Goal: Information Seeking & Learning: Learn about a topic

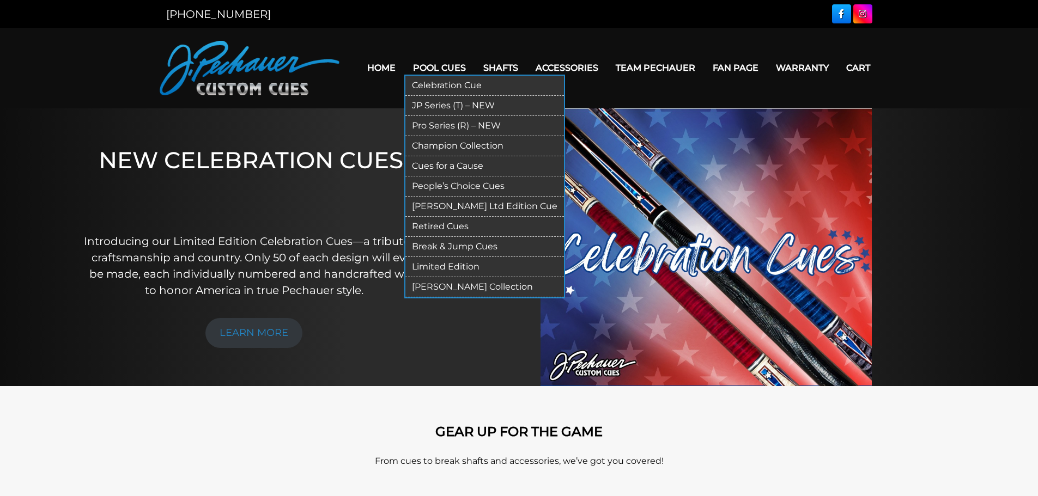
click at [446, 123] on link "Pro Series (R) – NEW" at bounding box center [484, 126] width 159 height 20
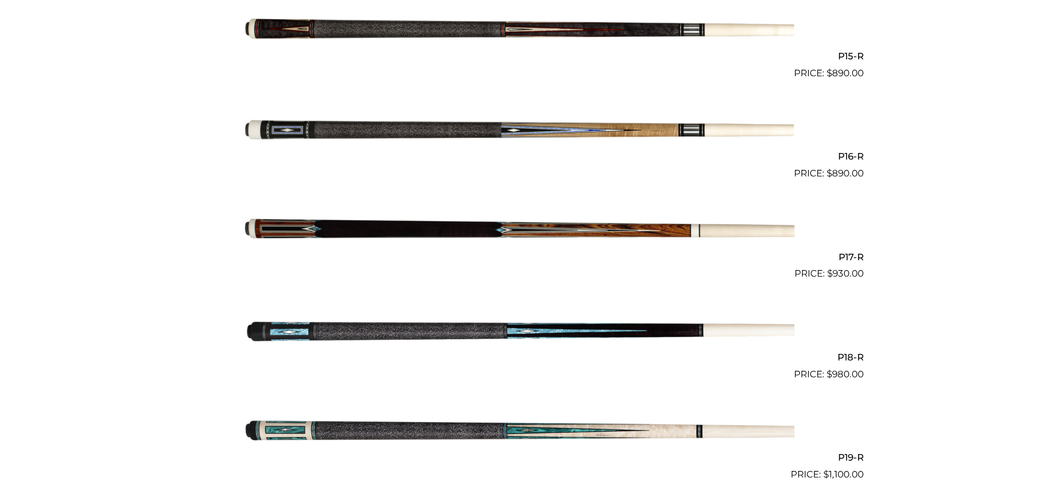
scroll to position [1753, 0]
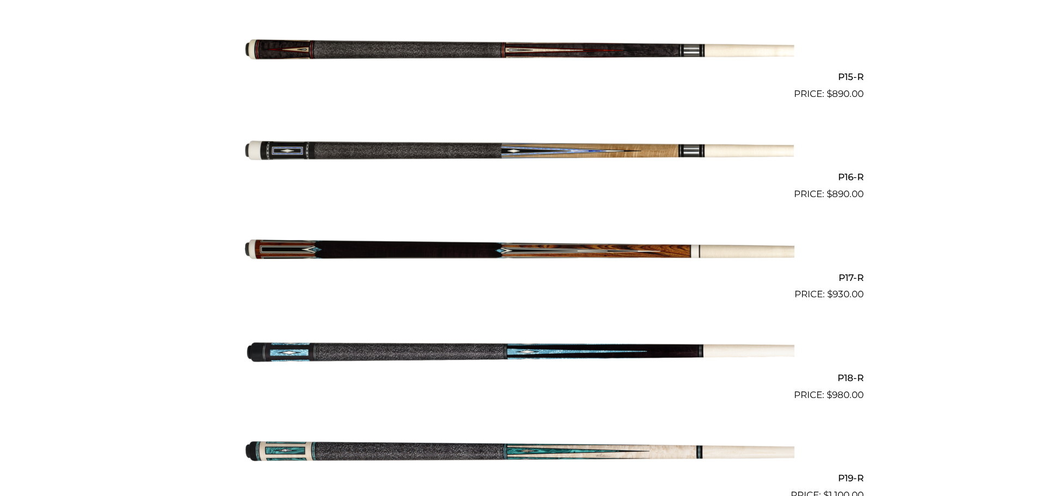
click at [463, 149] on img at bounding box center [519, 152] width 550 height 92
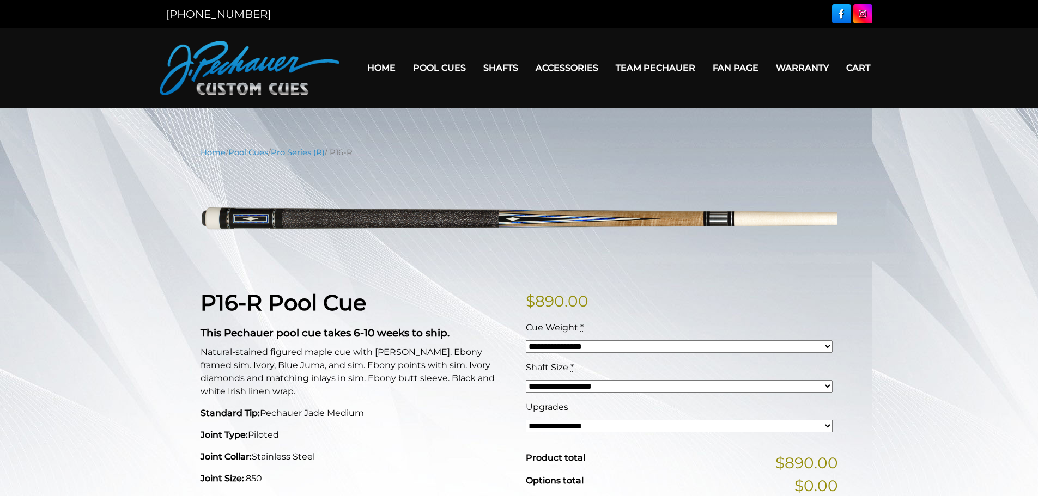
click at [827, 342] on select "**********" at bounding box center [679, 346] width 307 height 13
select select "*****"
click at [526, 340] on select "**********" at bounding box center [679, 346] width 307 height 13
click at [827, 386] on select "**********" at bounding box center [679, 386] width 307 height 13
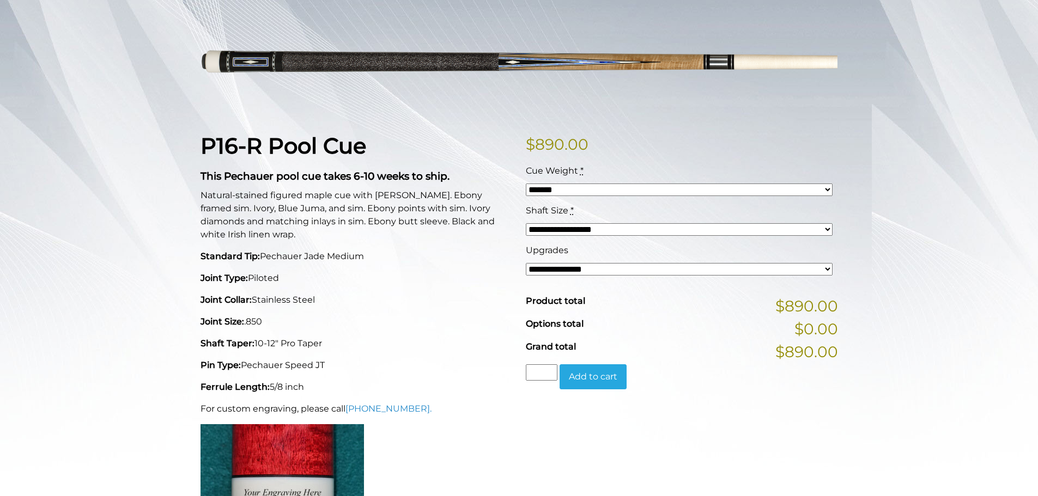
scroll to position [167, 0]
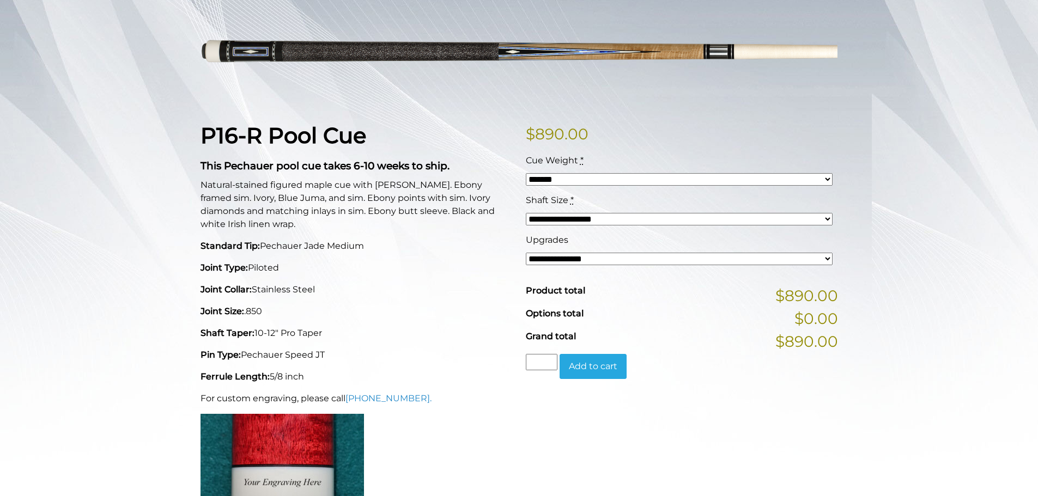
click at [827, 259] on select "**********" at bounding box center [679, 259] width 307 height 13
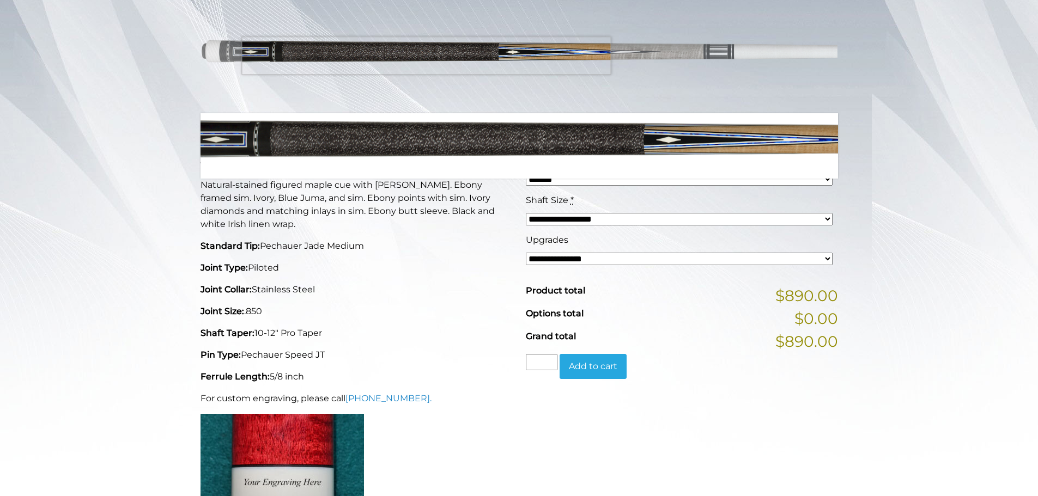
click at [426, 56] on img at bounding box center [518, 52] width 637 height 106
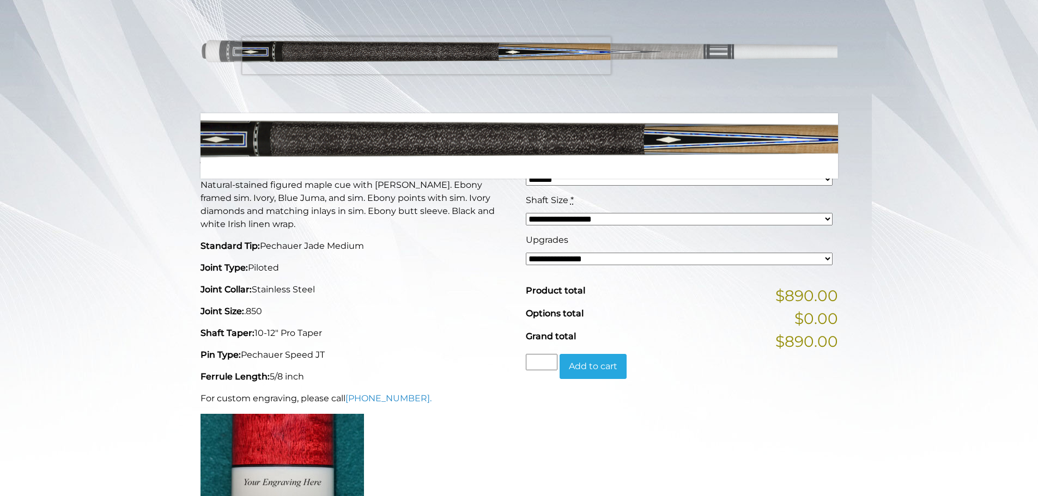
click at [426, 56] on img at bounding box center [518, 52] width 637 height 106
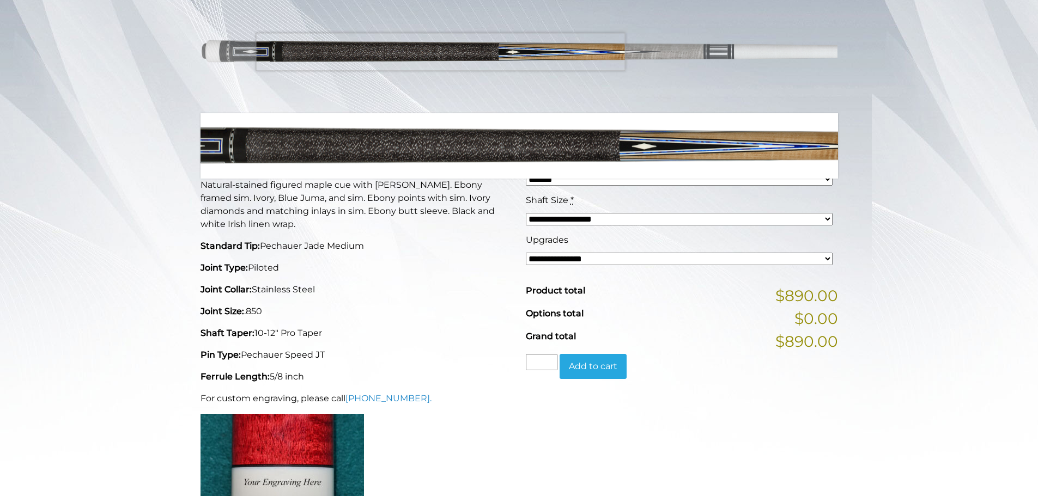
click at [440, 52] on img at bounding box center [518, 52] width 637 height 106
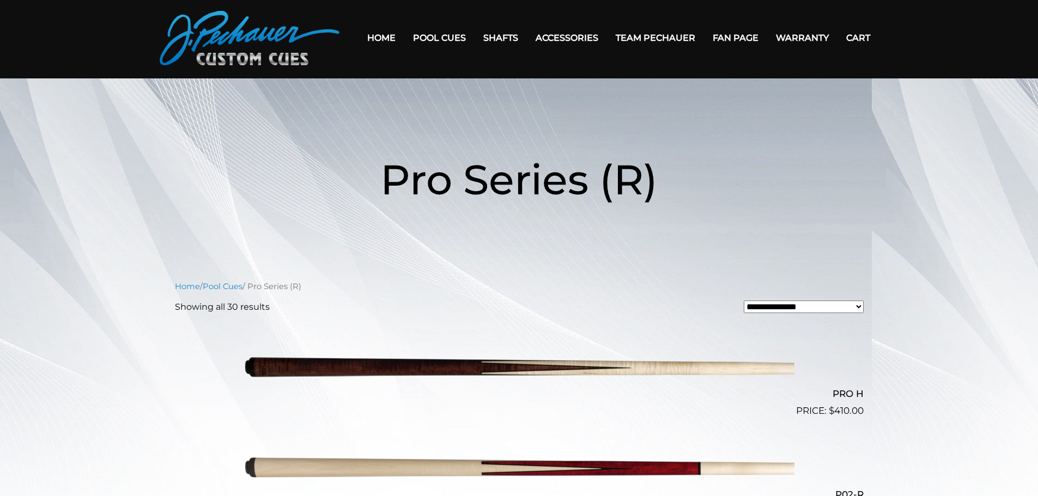
scroll to position [9, 0]
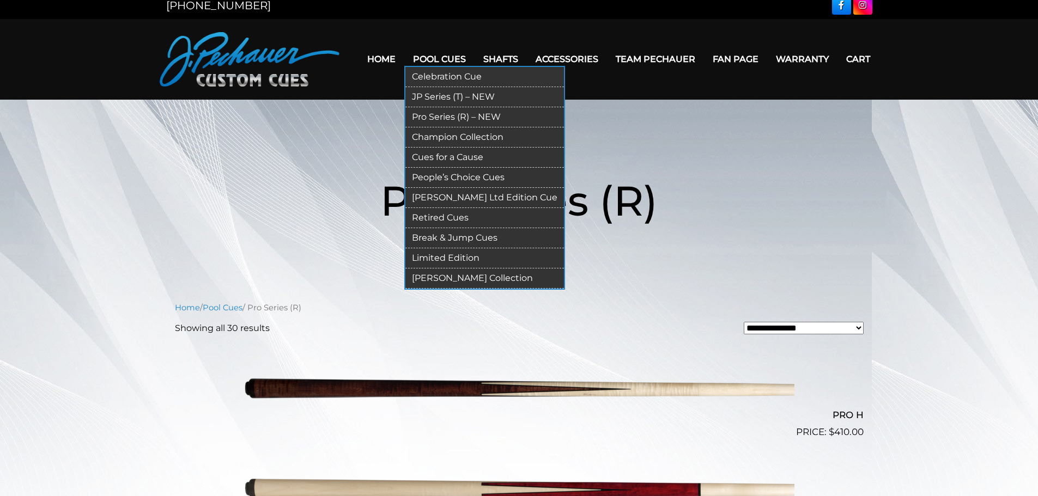
click at [474, 175] on link "People’s Choice Cues" at bounding box center [484, 178] width 159 height 20
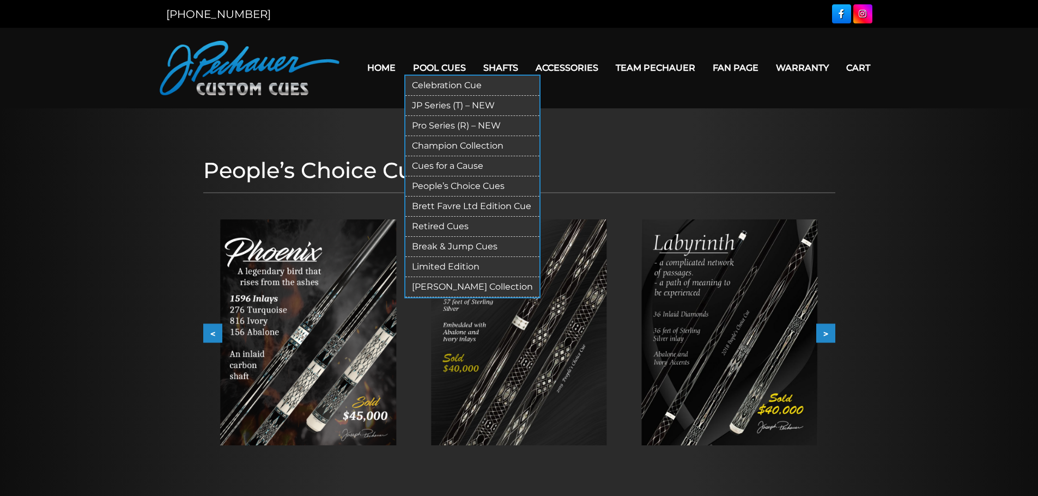
click at [448, 147] on link "Champion Collection" at bounding box center [472, 146] width 134 height 20
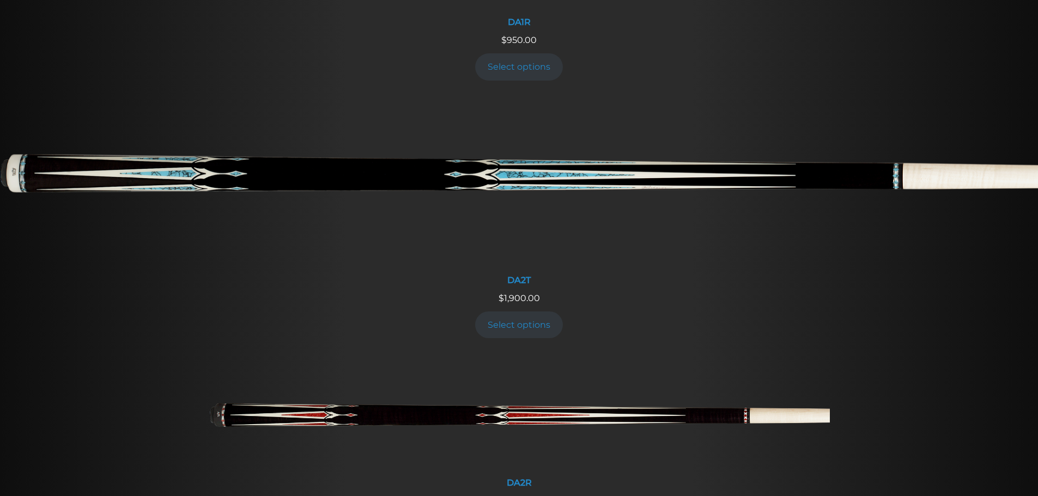
scroll to position [1532, 0]
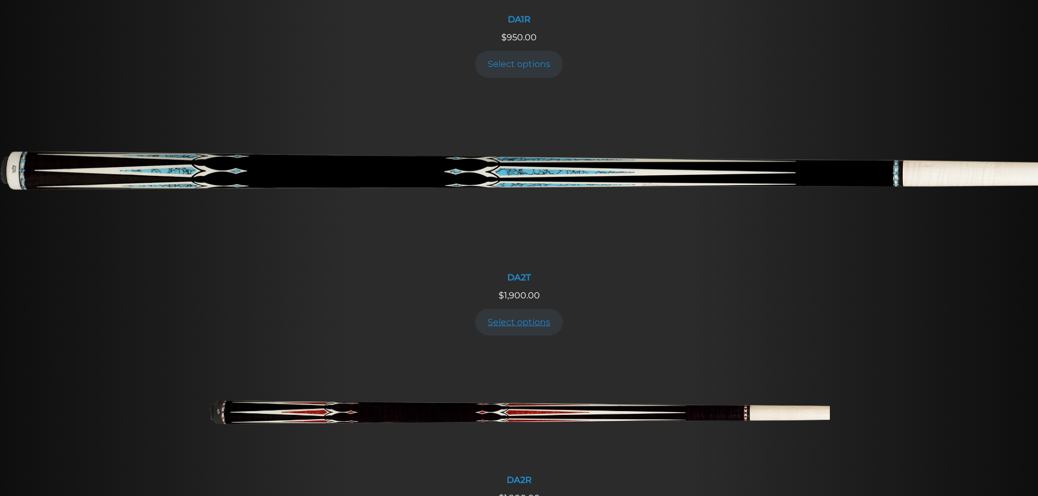
click at [538, 320] on link "Select options" at bounding box center [519, 322] width 88 height 27
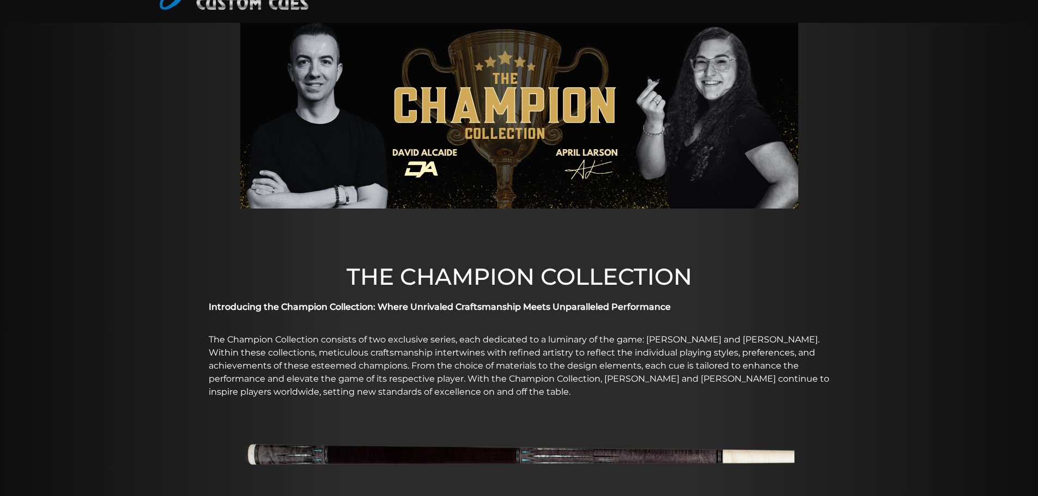
scroll to position [0, 0]
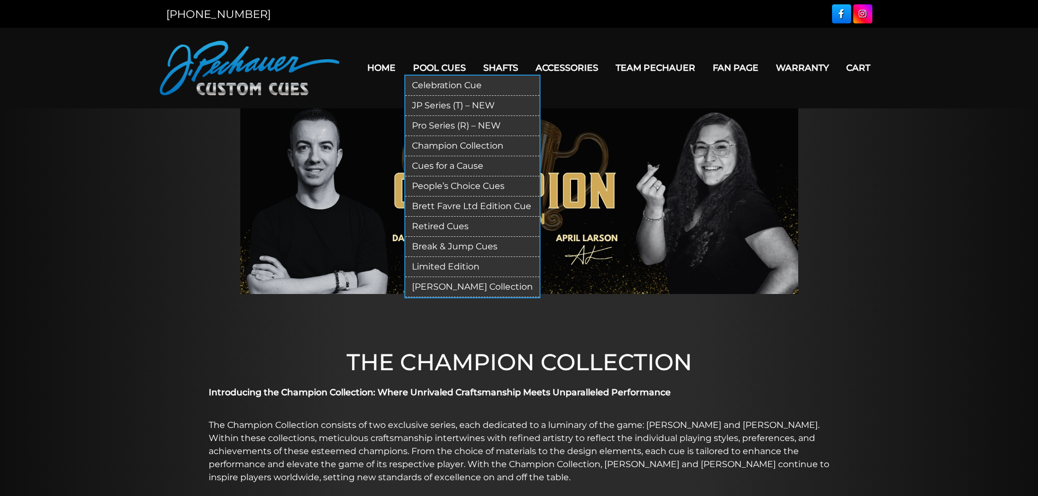
click at [447, 223] on link "Retired Cues" at bounding box center [472, 227] width 134 height 20
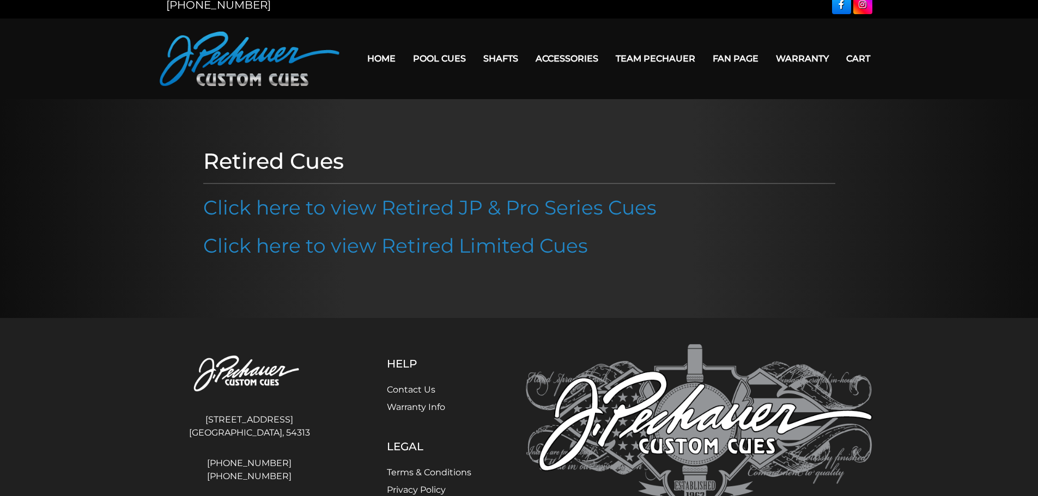
scroll to position [8, 0]
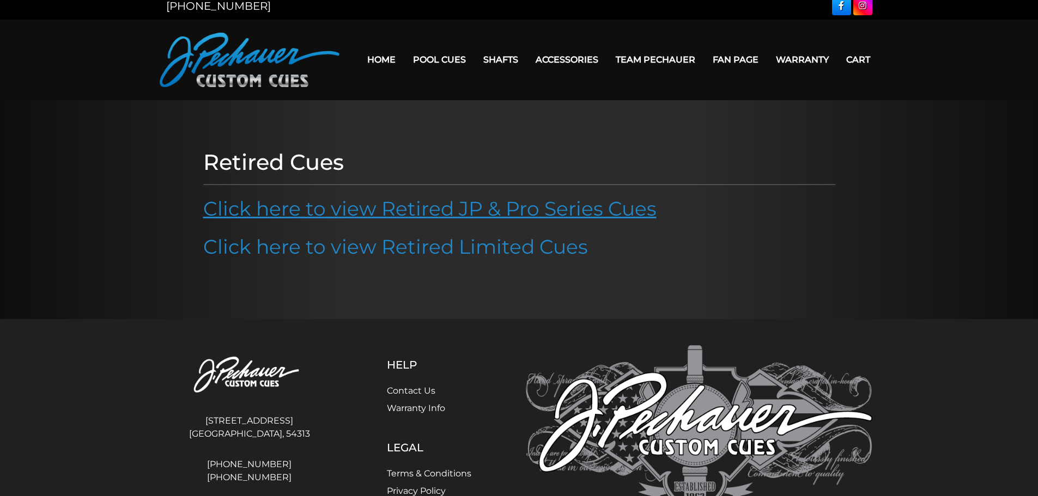
click at [514, 207] on link "Click here to view Retired JP & Pro Series Cues" at bounding box center [429, 209] width 453 height 24
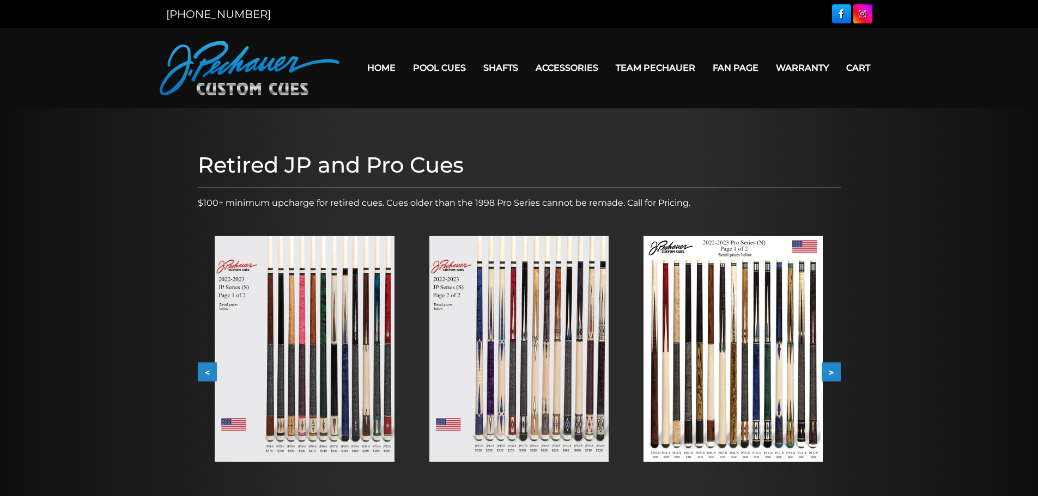
click at [836, 368] on button ">" at bounding box center [830, 372] width 19 height 19
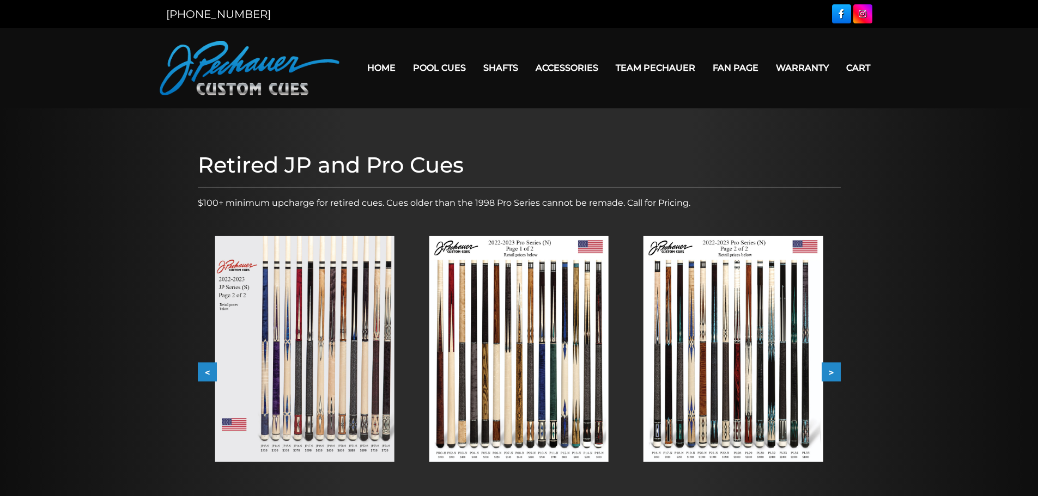
click at [836, 368] on button ">" at bounding box center [830, 372] width 19 height 19
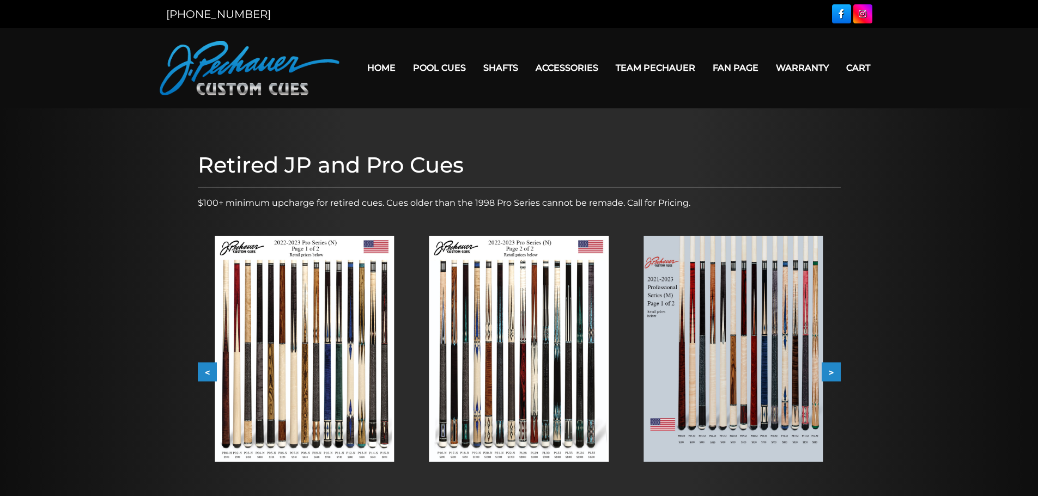
click at [498, 400] on img at bounding box center [518, 349] width 179 height 226
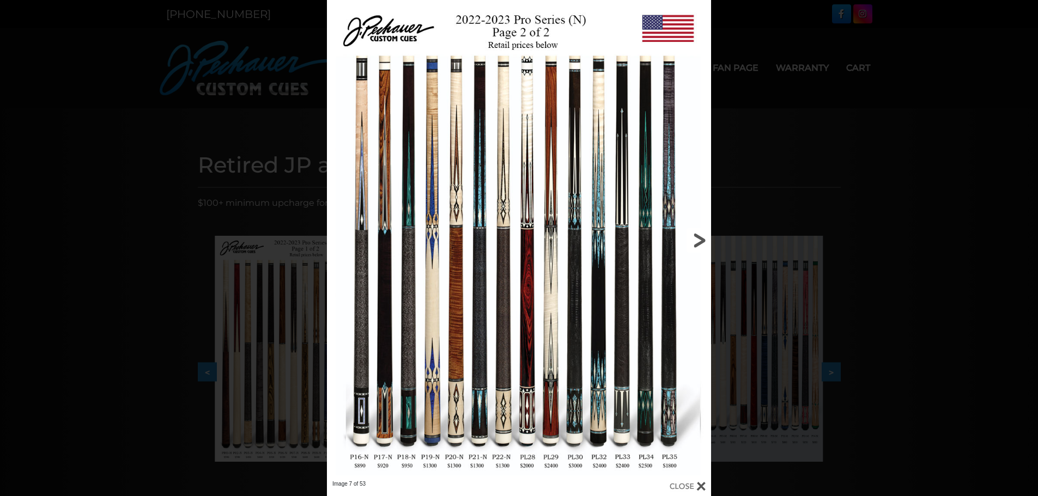
click at [696, 241] on link at bounding box center [624, 240] width 173 height 480
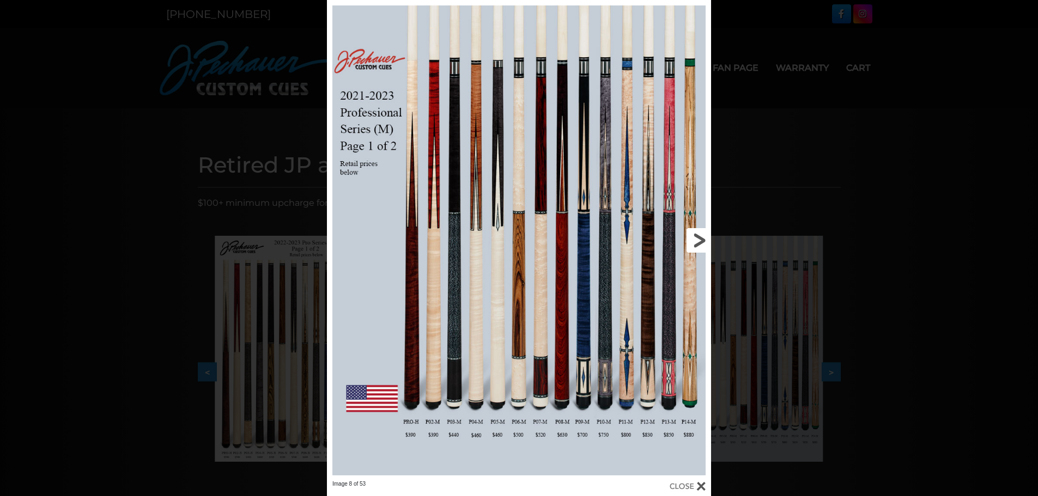
click at [648, 260] on link at bounding box center [624, 240] width 173 height 480
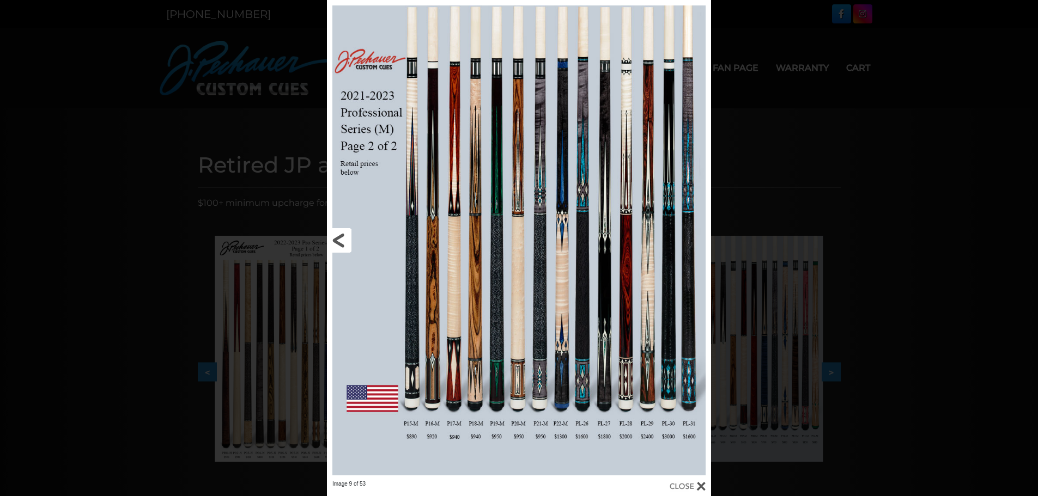
click at [476, 432] on link at bounding box center [413, 240] width 173 height 480
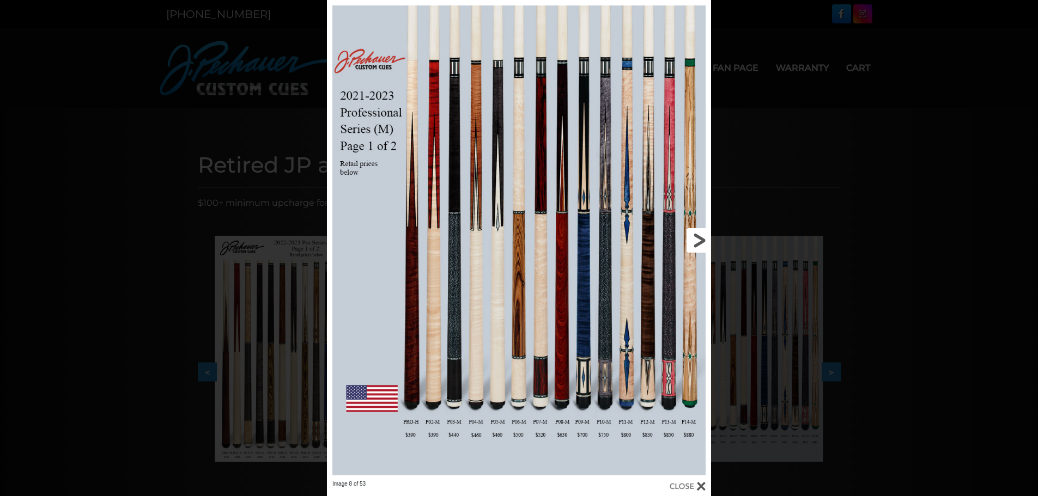
click at [693, 236] on link at bounding box center [624, 240] width 173 height 480
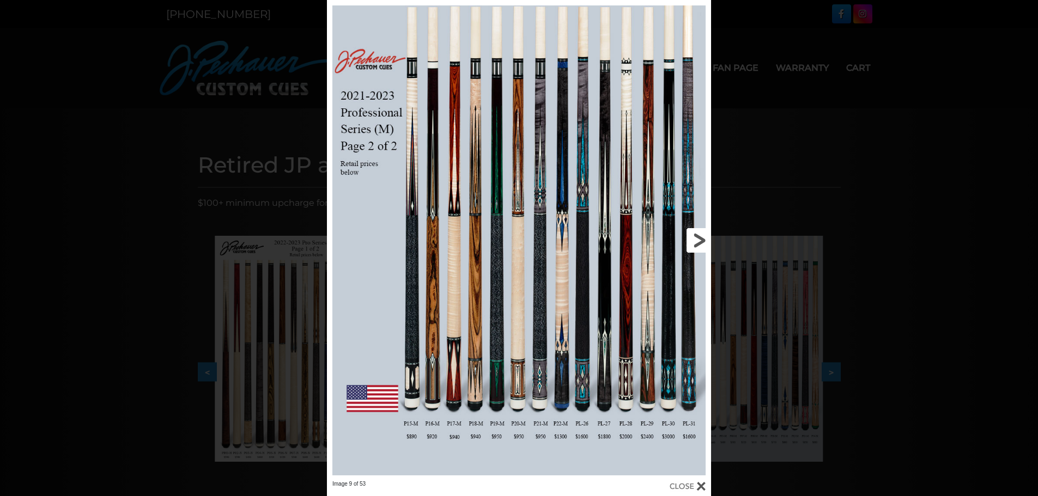
click at [693, 236] on link at bounding box center [624, 240] width 173 height 480
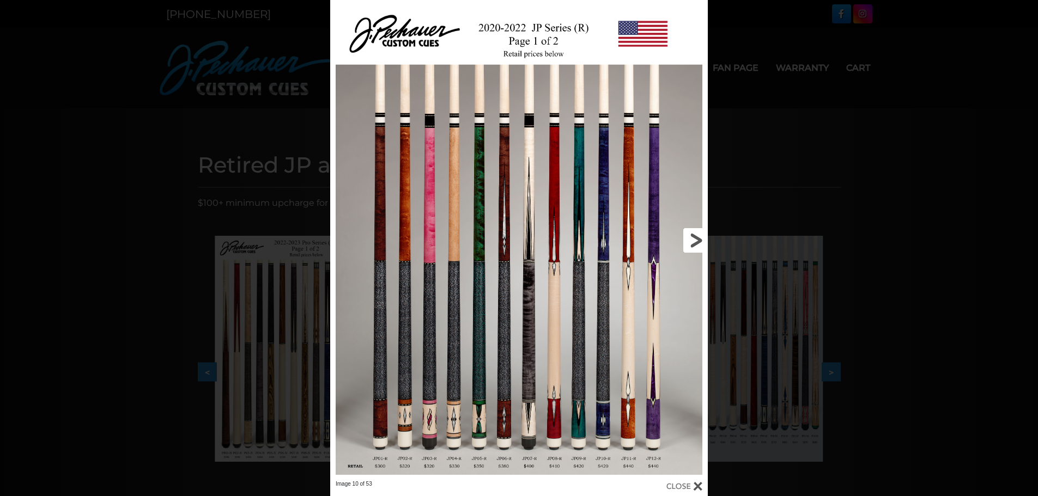
click at [693, 236] on link at bounding box center [623, 240] width 170 height 480
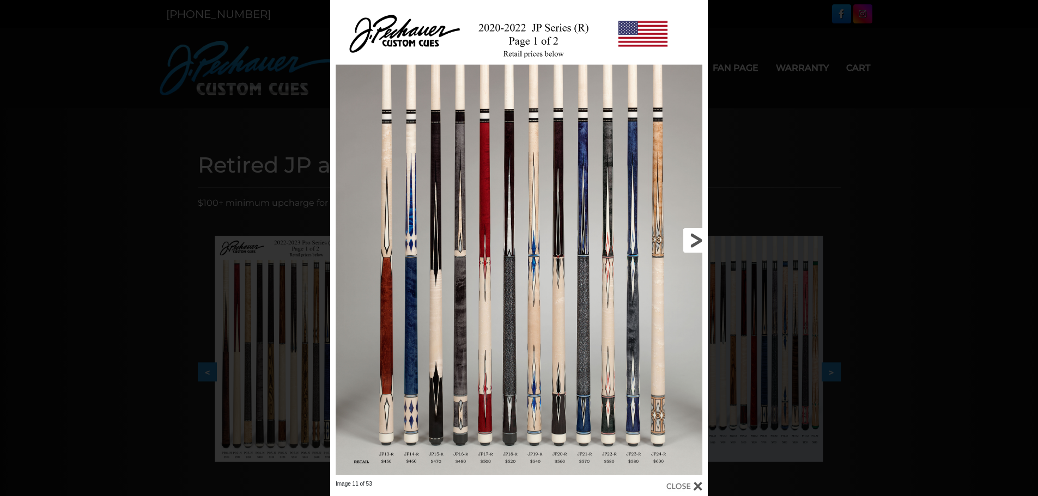
click at [693, 236] on link at bounding box center [623, 240] width 170 height 480
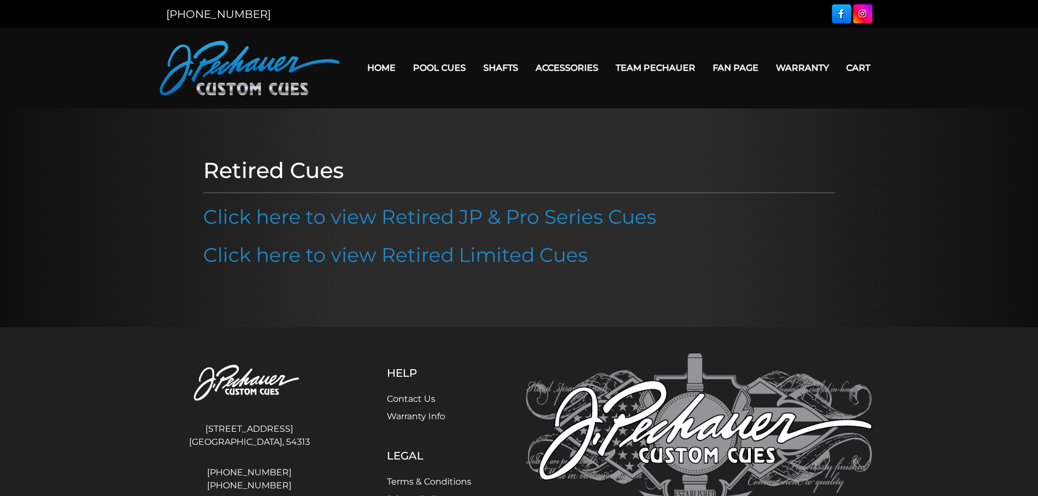
click at [715, 15] on div at bounding box center [699, 13] width 346 height 19
click at [381, 74] on link "Home" at bounding box center [381, 68] width 46 height 28
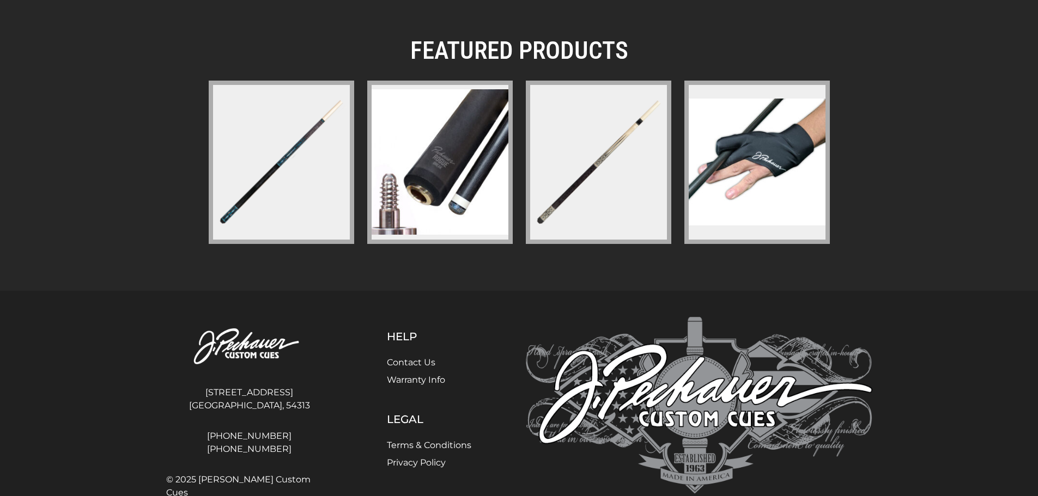
scroll to position [1579, 0]
